Goal: Task Accomplishment & Management: Manage account settings

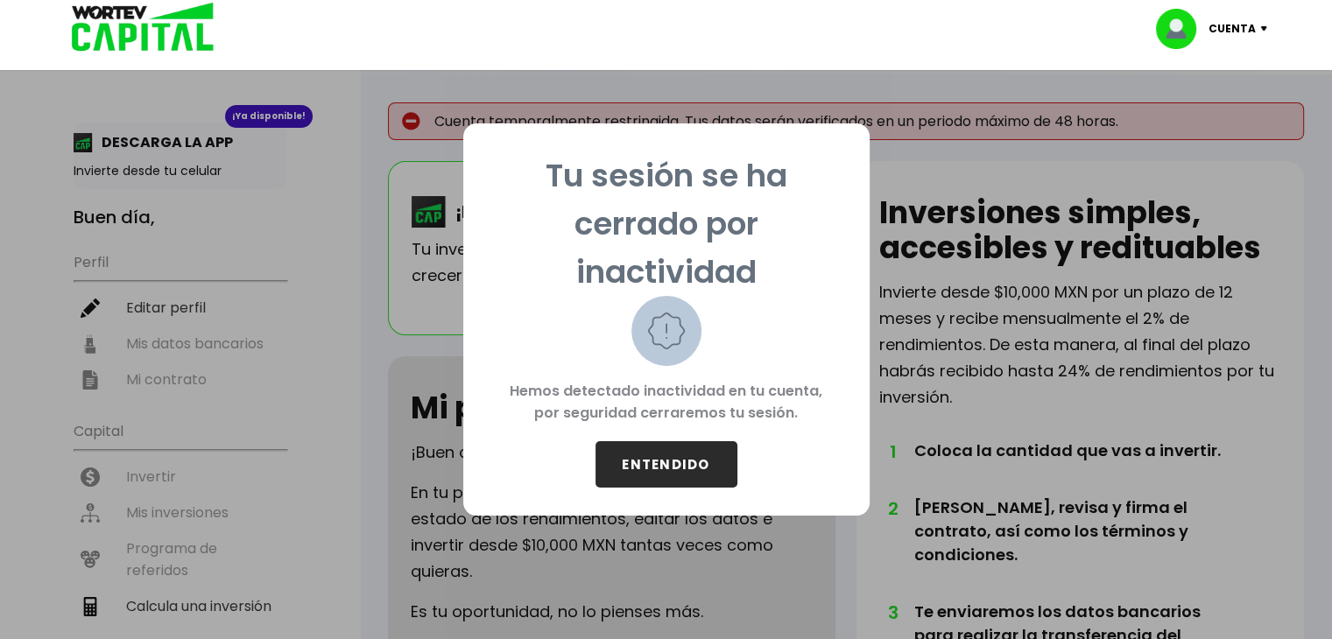
click at [687, 472] on button "ENTENDIDO" at bounding box center [666, 464] width 142 height 46
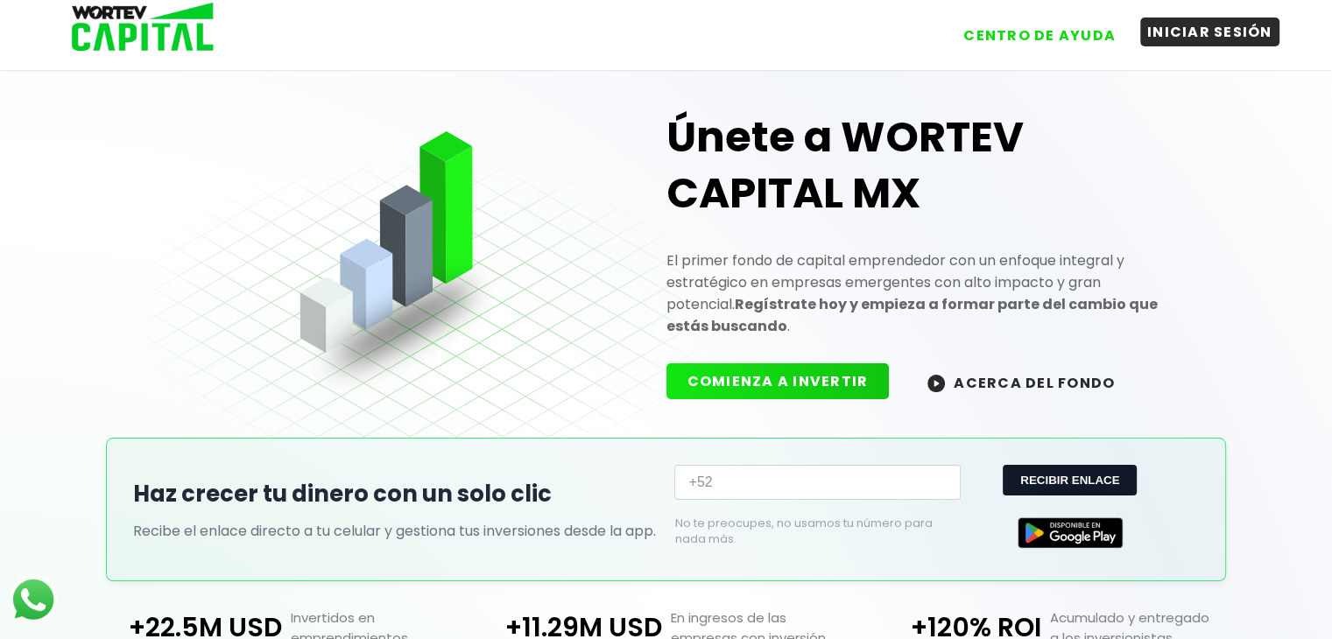
click at [1191, 33] on button "INICIAR SESIÓN" at bounding box center [1209, 32] width 139 height 29
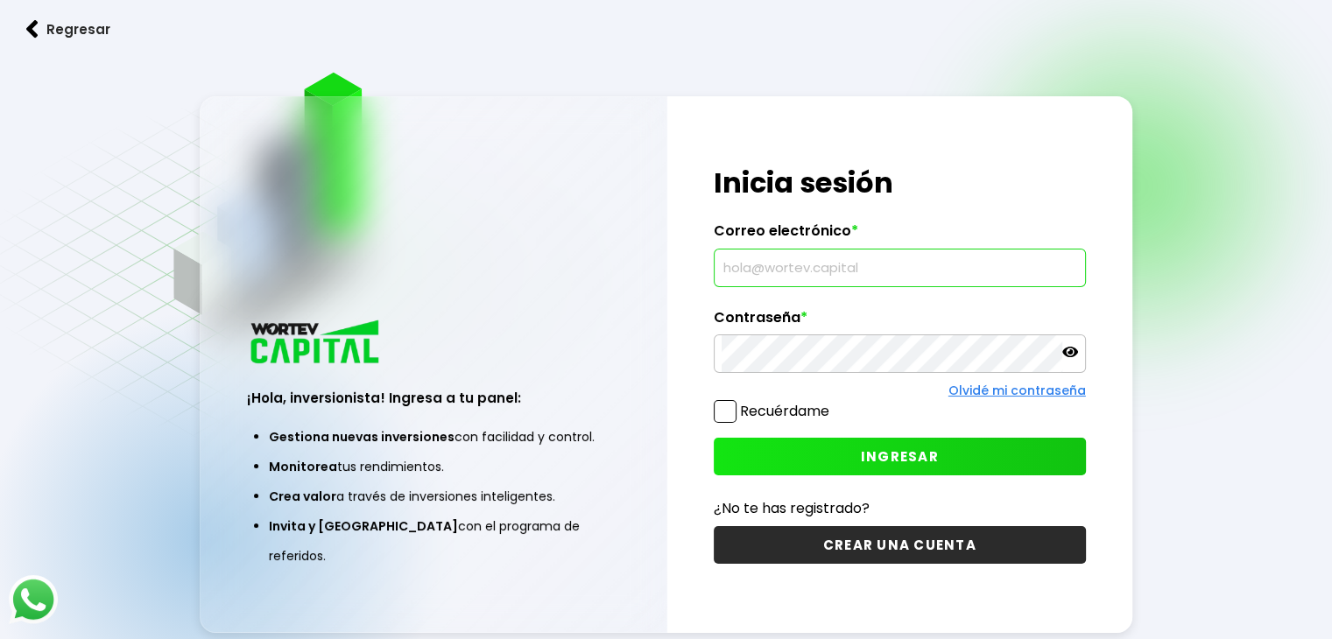
click at [853, 260] on input "text" at bounding box center [899, 268] width 356 height 37
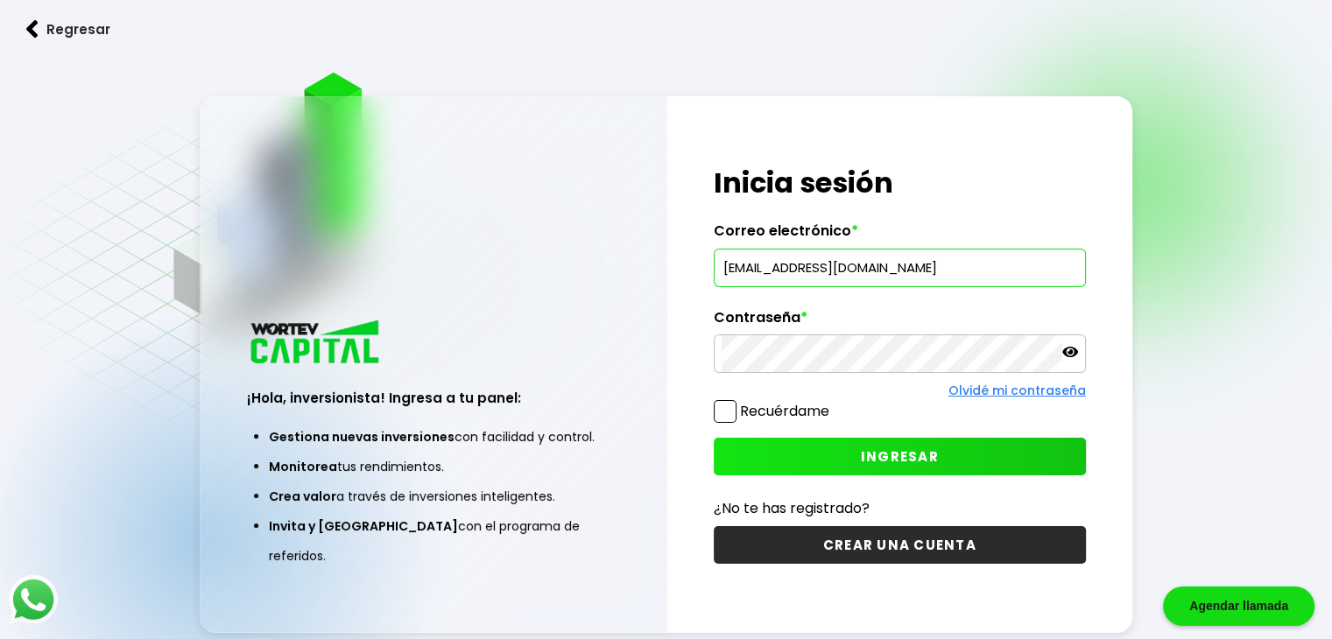
type input "[EMAIL_ADDRESS][DOMAIN_NAME]"
click at [761, 407] on label "Recuérdame" at bounding box center [784, 411] width 89 height 20
click at [833, 403] on input "Recuérdame" at bounding box center [833, 403] width 0 height 0
click at [1071, 348] on icon at bounding box center [1070, 352] width 16 height 16
click at [925, 451] on span "INGRESAR" at bounding box center [900, 456] width 78 height 18
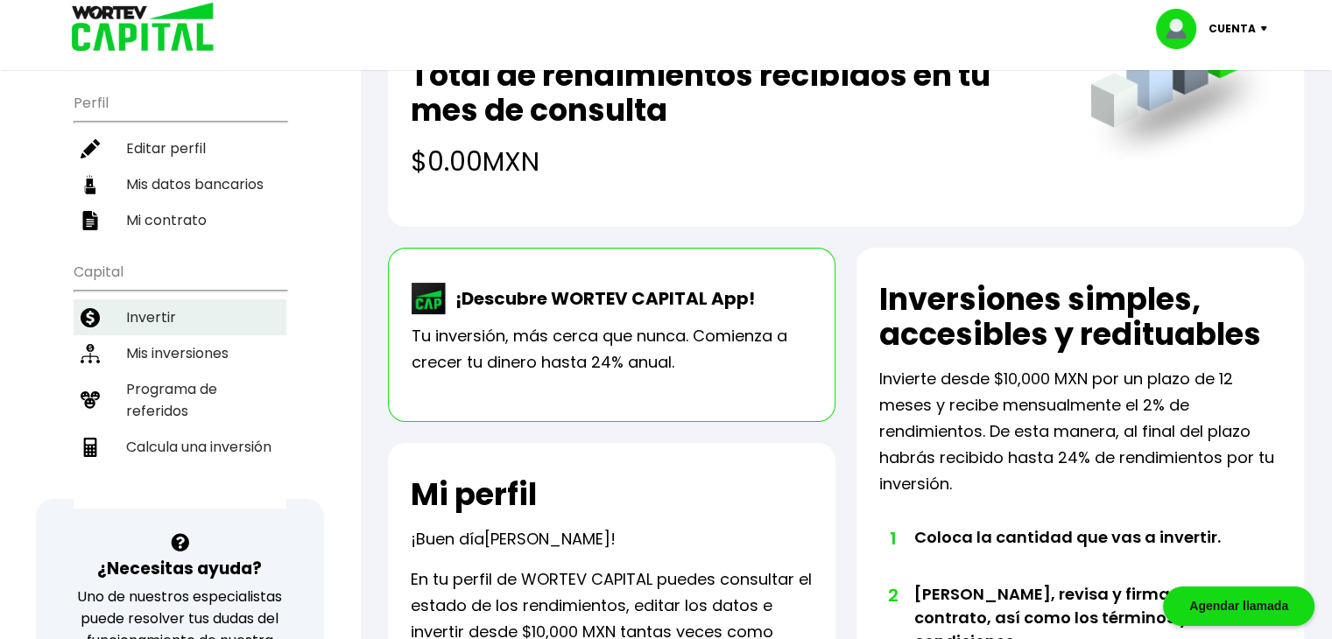
scroll to position [175, 0]
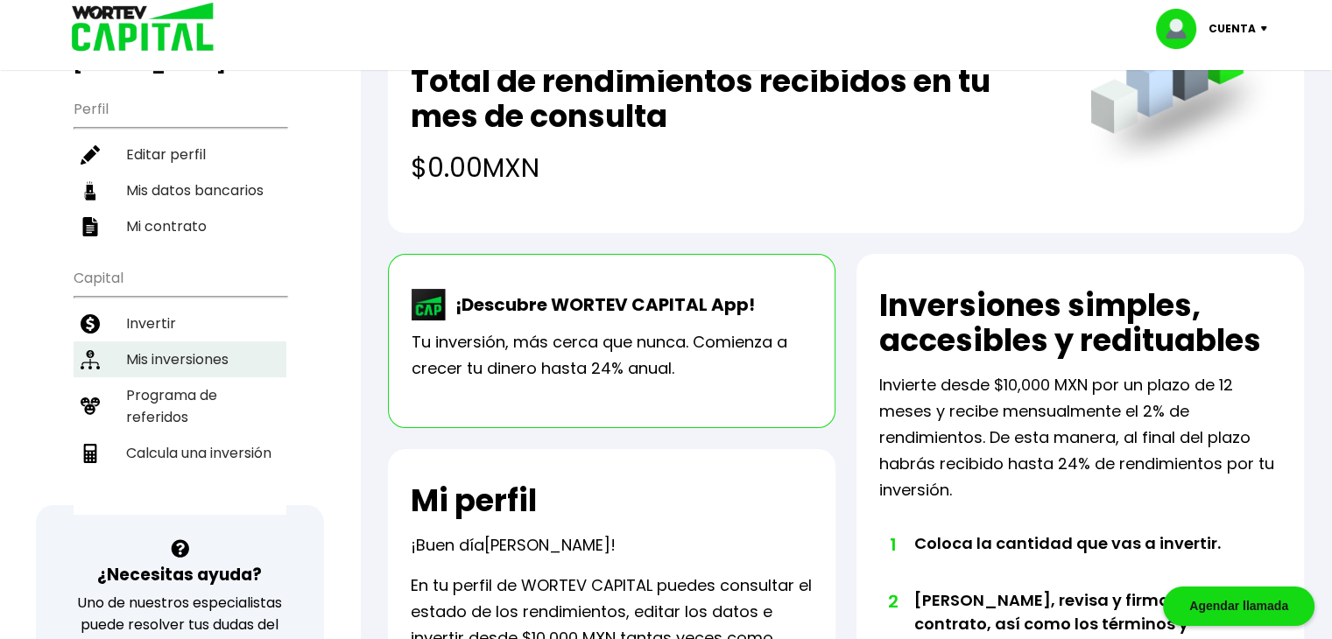
click at [202, 341] on li "Mis inversiones" at bounding box center [180, 359] width 213 height 36
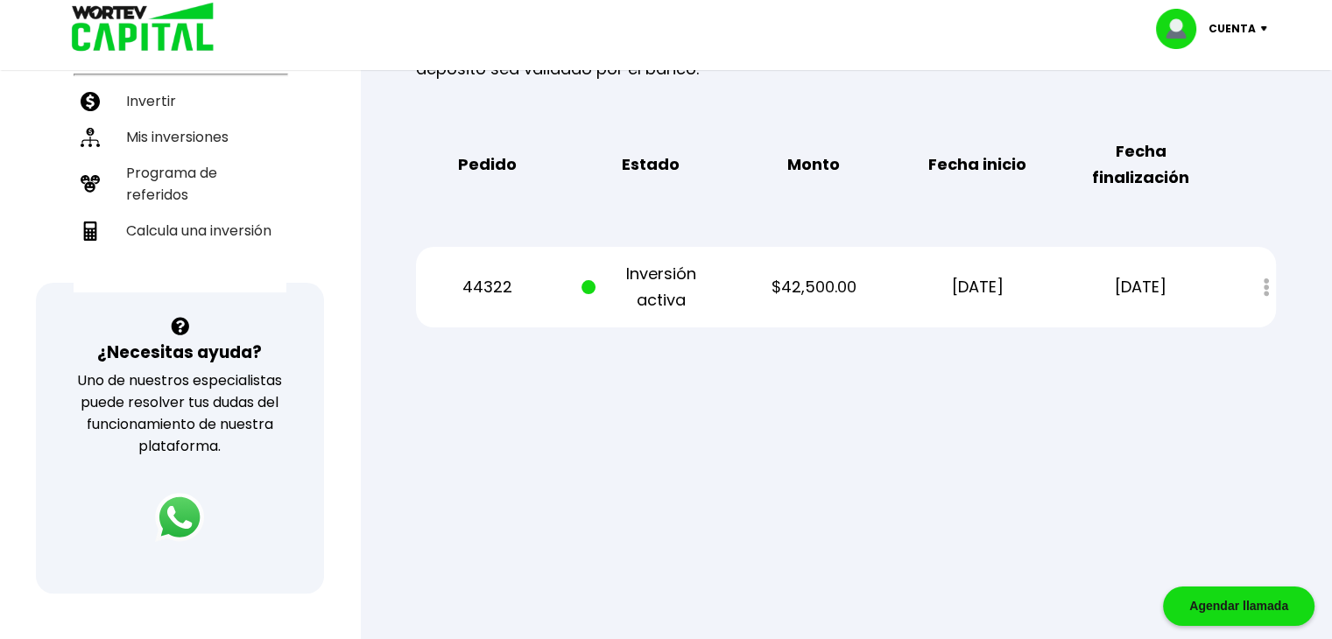
scroll to position [438, 0]
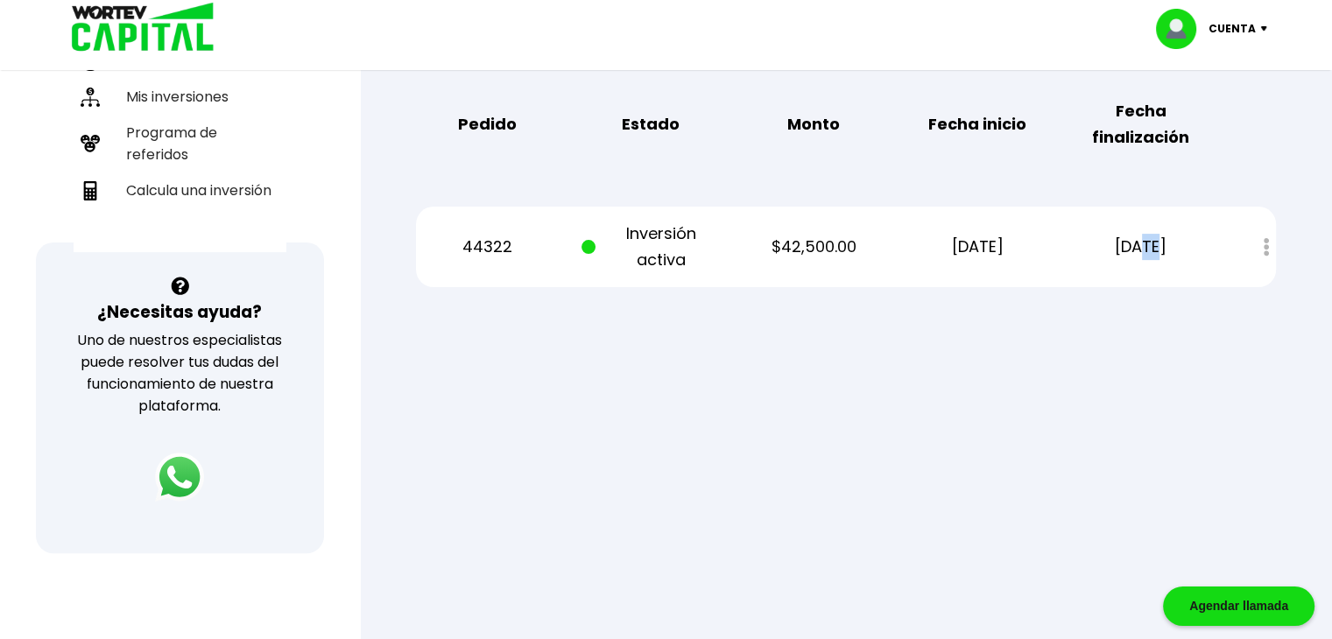
drag, startPoint x: 1144, startPoint y: 249, endPoint x: 1122, endPoint y: 246, distance: 22.9
click at [1122, 246] on p "[DATE]" at bounding box center [1140, 247] width 137 height 26
click at [1079, 349] on div at bounding box center [666, 319] width 1332 height 639
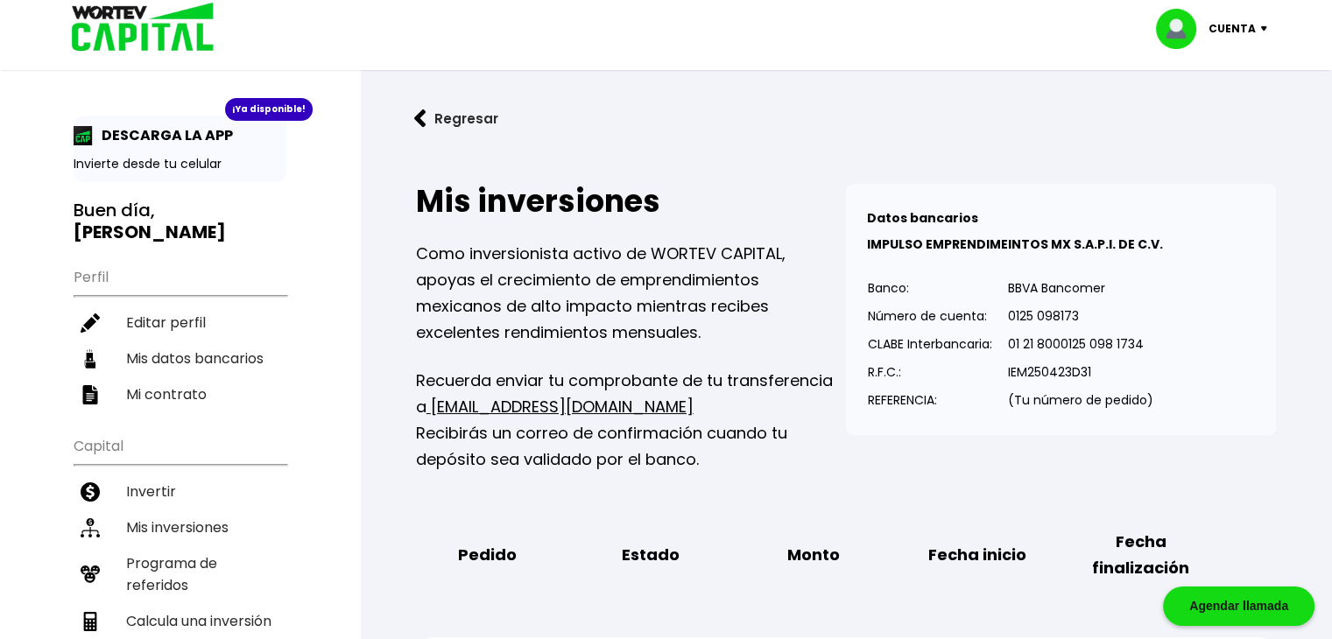
scroll to position [0, 0]
